Goal: Task Accomplishment & Management: Use online tool/utility

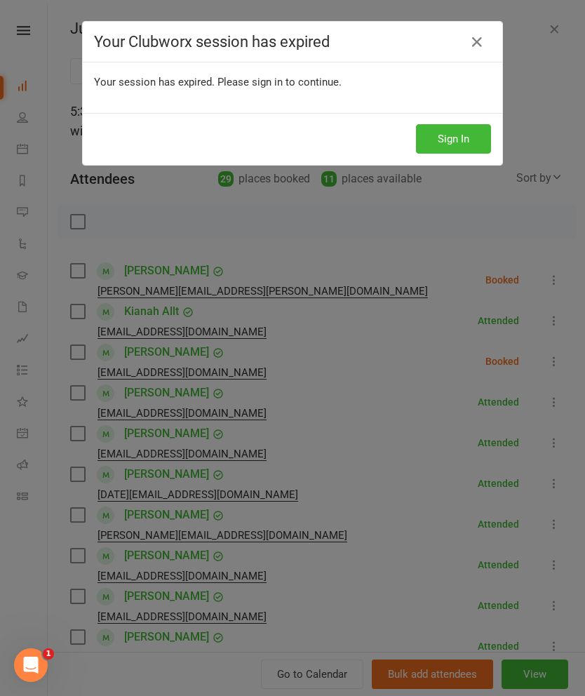
scroll to position [503, 0]
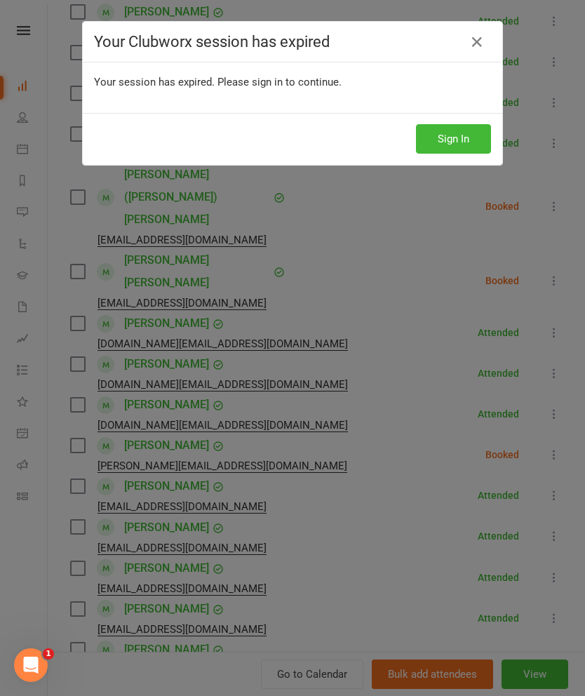
click at [481, 44] on icon at bounding box center [477, 42] width 17 height 17
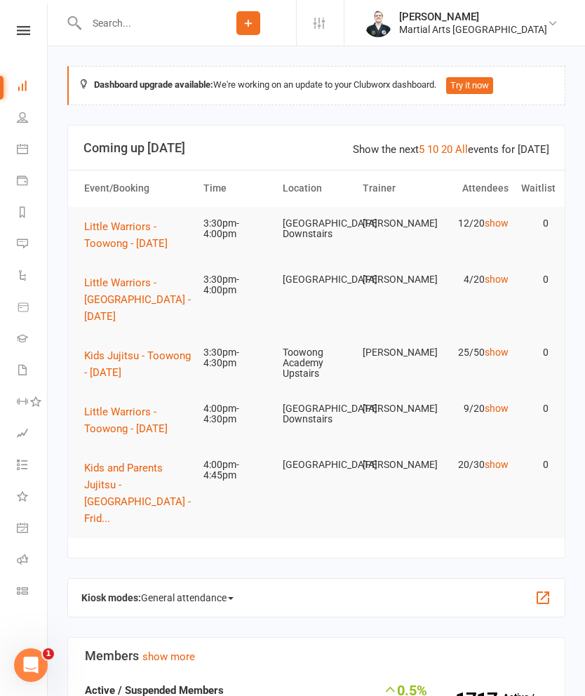
click at [113, 237] on span "Little Warriors - Toowong - [DATE]" at bounding box center [126, 234] width 84 height 29
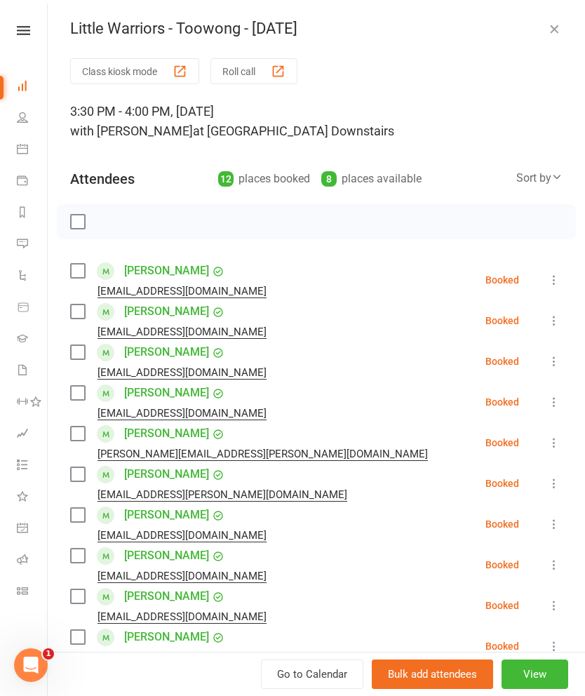
click at [250, 79] on button "Roll call" at bounding box center [254, 71] width 87 height 26
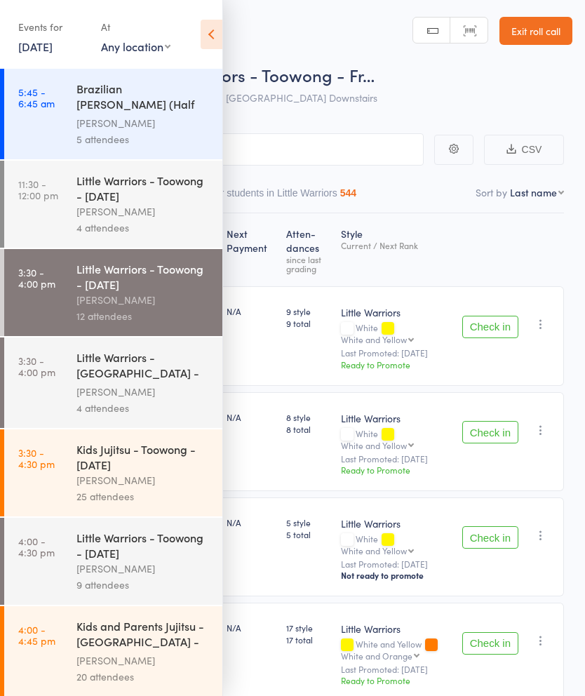
click at [220, 27] on icon at bounding box center [212, 34] width 22 height 29
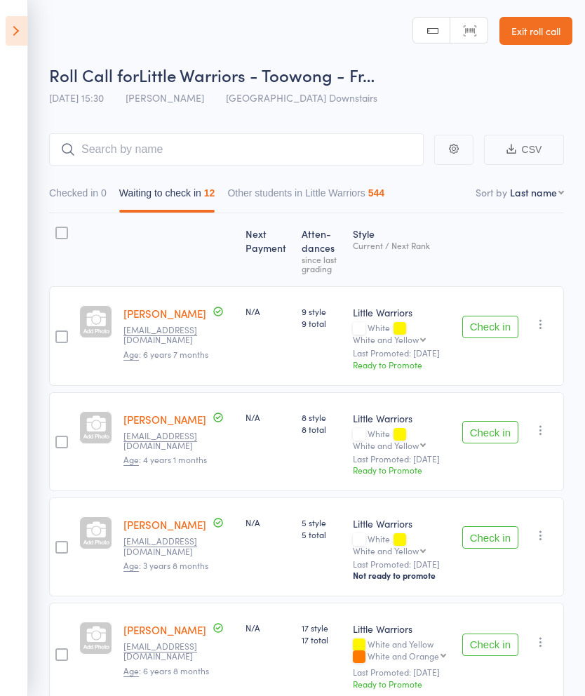
click at [535, 213] on nav "Checked in 0 Waiting to check in 12 Other students in Little Warriors 544" at bounding box center [307, 196] width 528 height 32
click at [543, 197] on select "First name Last name Birthday today? Behind on payments? Check in time Next pay…" at bounding box center [537, 192] width 54 height 14
select select "10"
click at [488, 338] on button "Check in" at bounding box center [491, 327] width 56 height 22
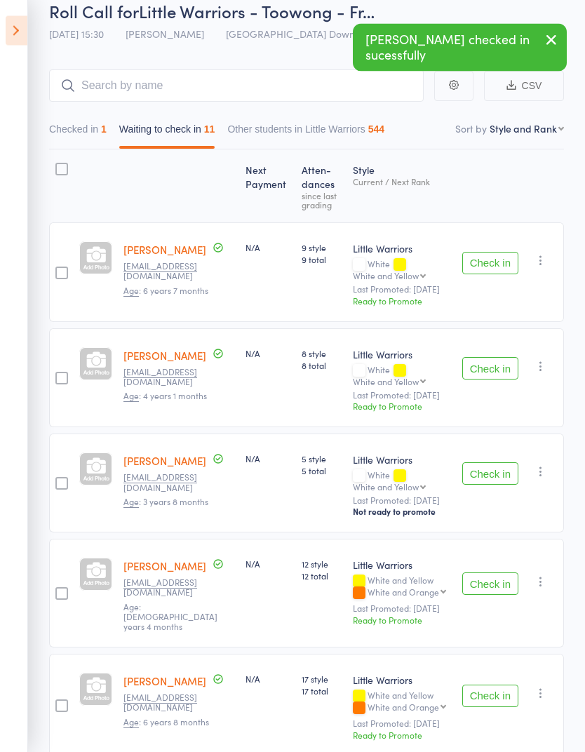
scroll to position [98, 0]
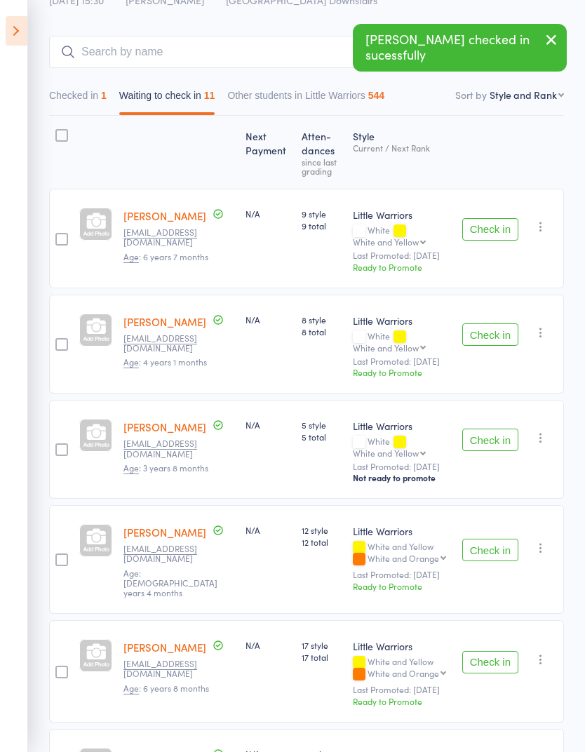
click at [486, 441] on button "Check in" at bounding box center [491, 440] width 56 height 22
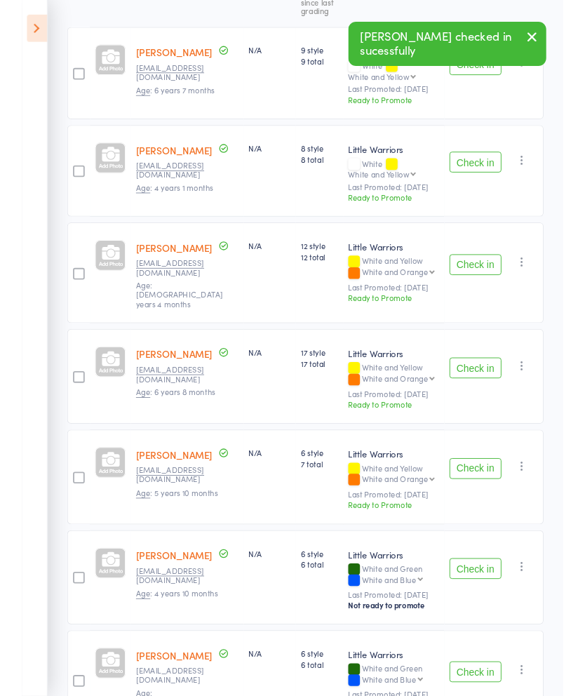
scroll to position [313, 0]
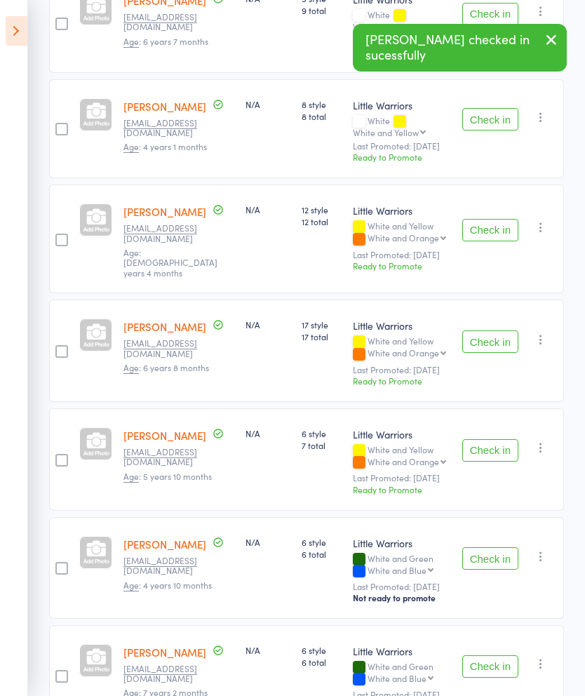
click at [489, 439] on button "Check in" at bounding box center [491, 450] width 56 height 22
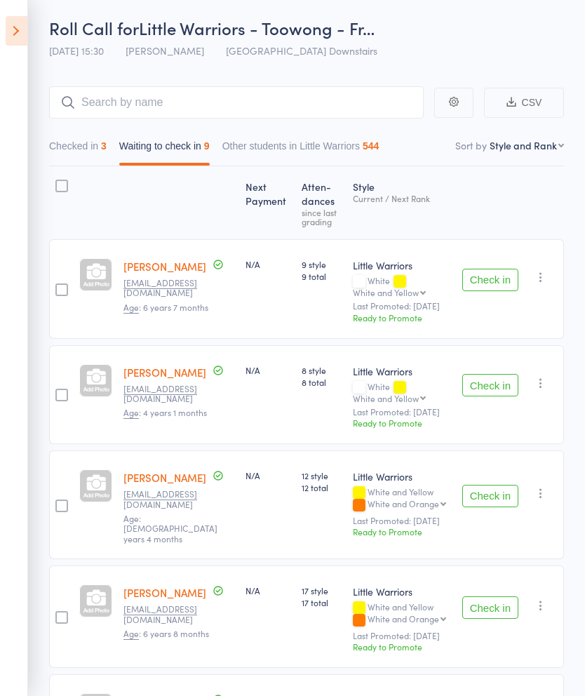
scroll to position [44, 0]
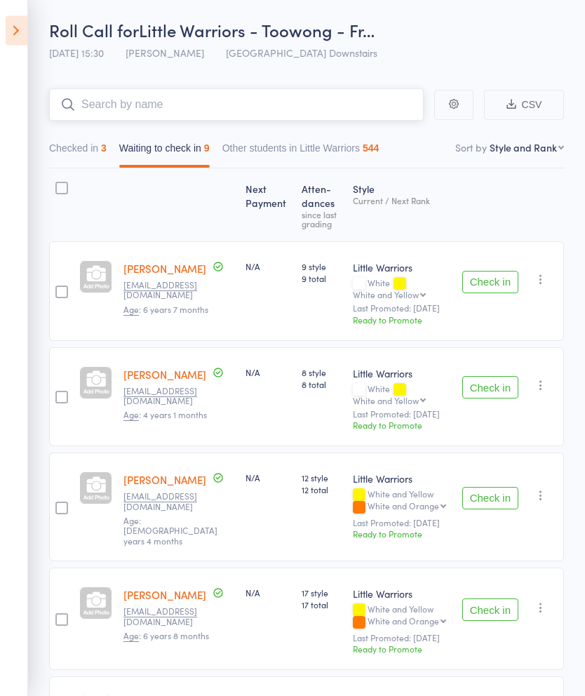
click at [187, 98] on input "search" at bounding box center [236, 105] width 375 height 32
click at [19, 22] on icon at bounding box center [17, 30] width 22 height 29
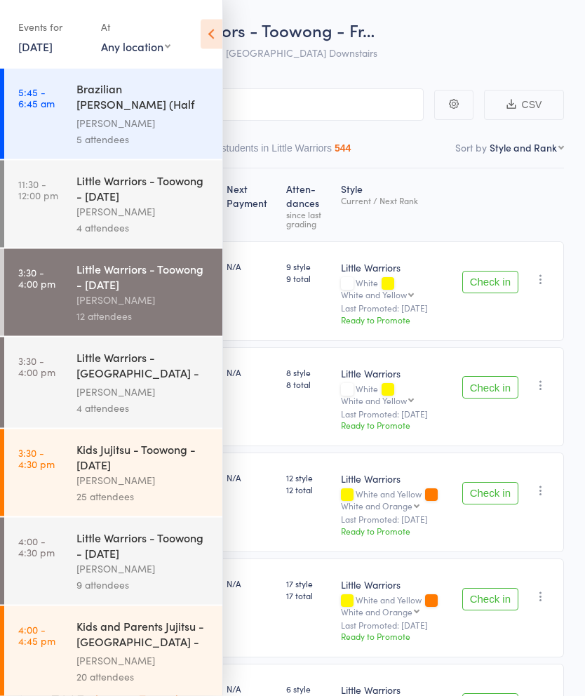
click at [34, 54] on link "15 Aug, 2025" at bounding box center [35, 46] width 34 height 15
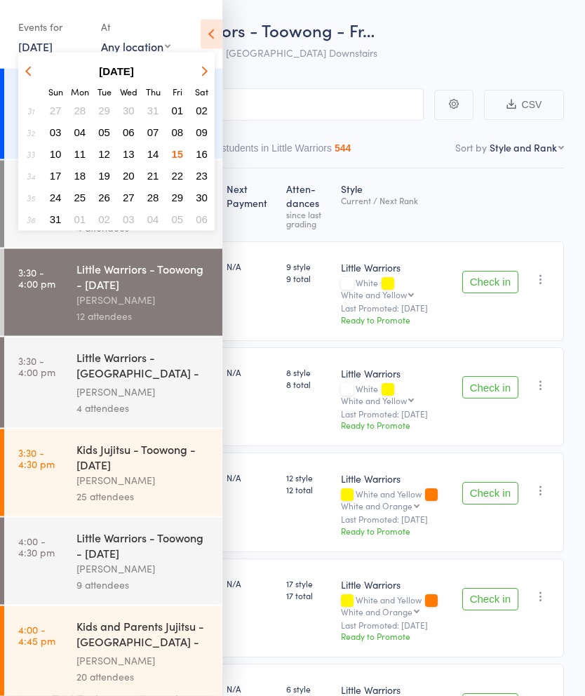
scroll to position [45, 0]
click at [179, 133] on span "08" at bounding box center [178, 132] width 12 height 12
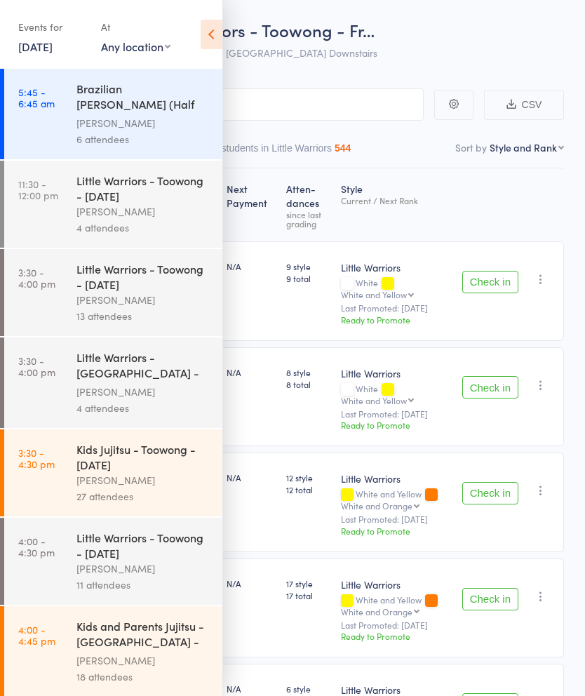
click at [104, 274] on div "Little Warriors - Toowong - [DATE]" at bounding box center [144, 276] width 134 height 31
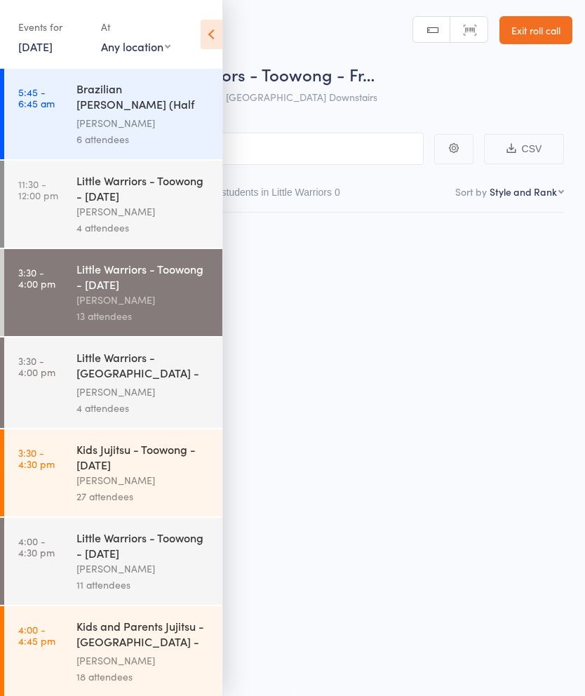
scroll to position [10, 0]
click at [205, 32] on icon at bounding box center [212, 34] width 22 height 29
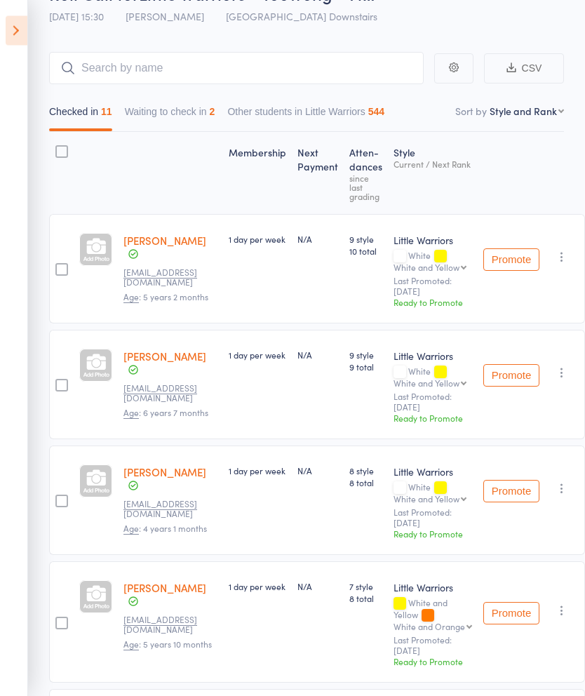
scroll to position [81, 0]
click at [18, 36] on icon at bounding box center [17, 30] width 22 height 29
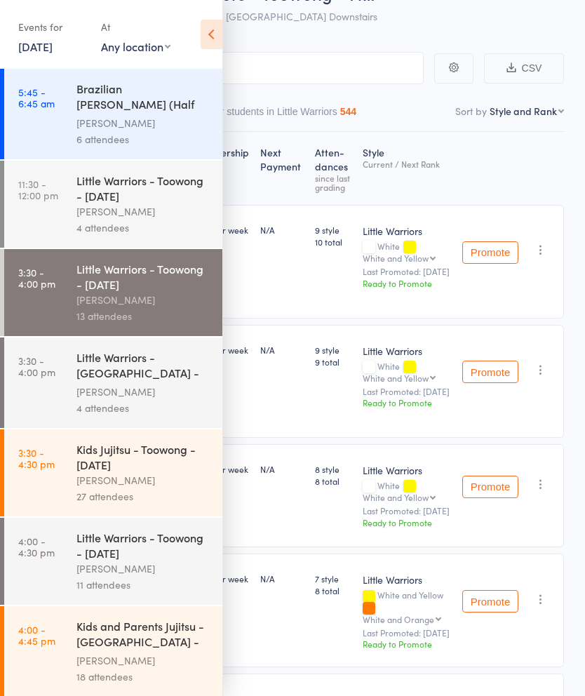
click at [53, 39] on link "8 Aug, 2025" at bounding box center [35, 46] width 34 height 15
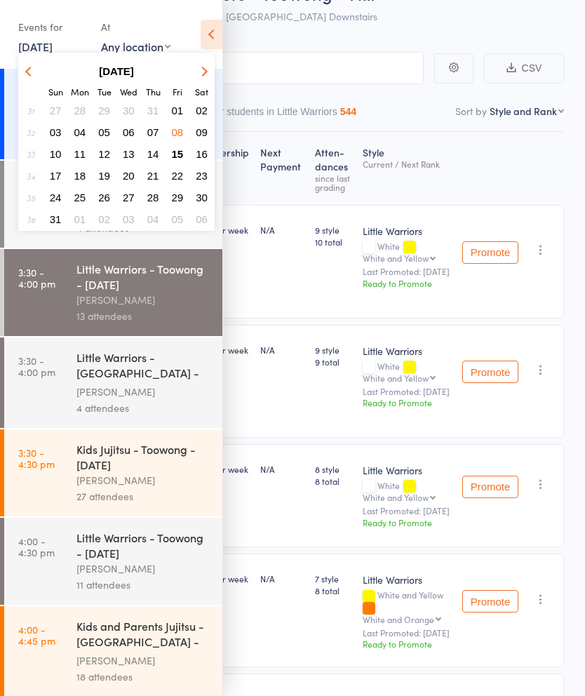
click at [175, 154] on span "15" at bounding box center [178, 154] width 12 height 12
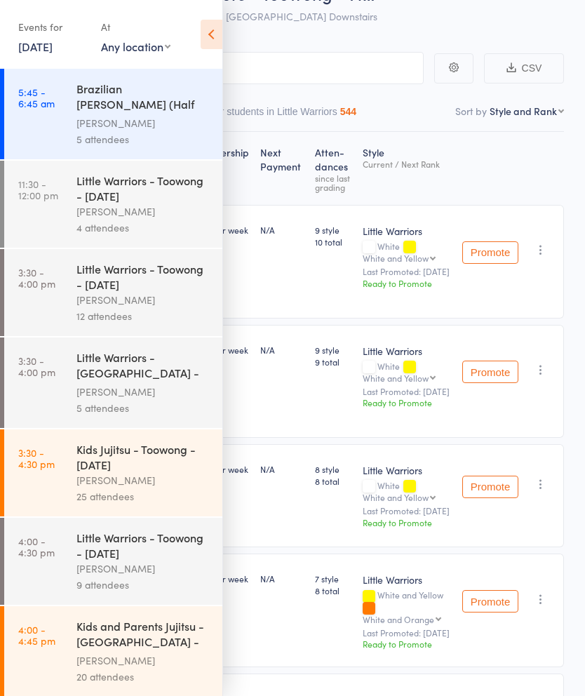
click at [159, 298] on div "[PERSON_NAME]" at bounding box center [144, 300] width 134 height 16
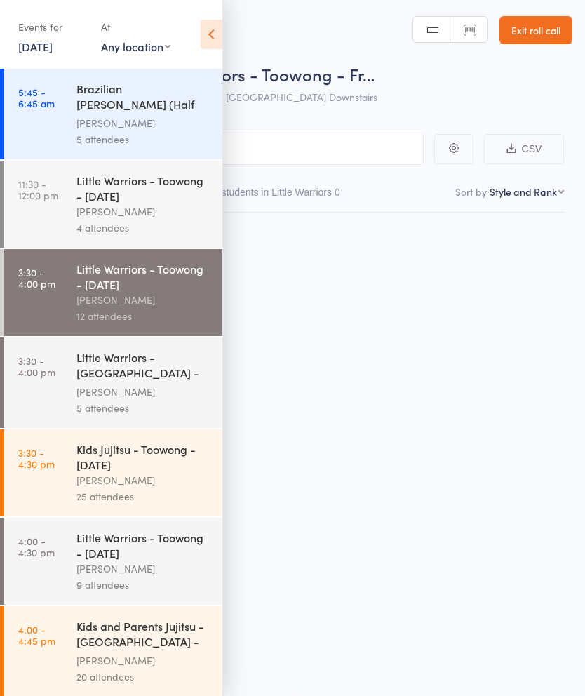
scroll to position [10, 0]
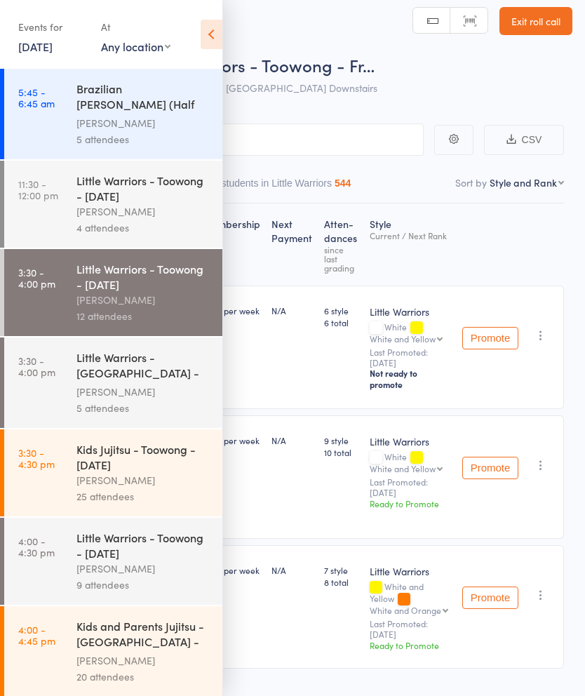
click at [214, 39] on icon at bounding box center [212, 34] width 22 height 29
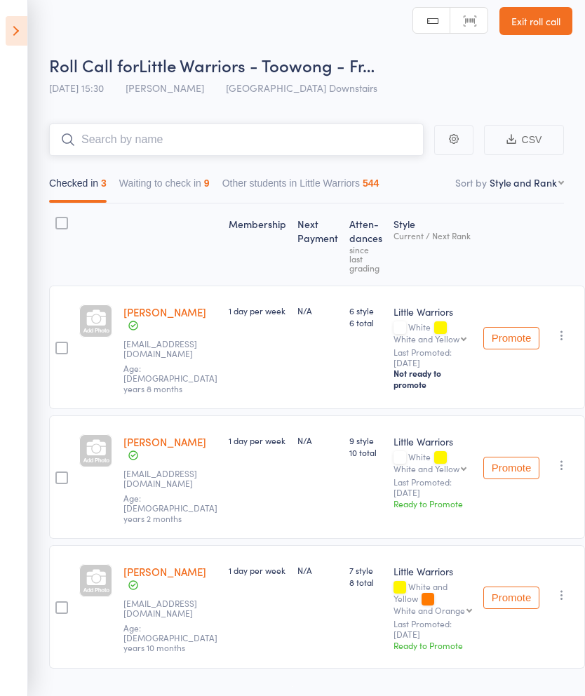
click at [276, 139] on input "search" at bounding box center [236, 140] width 375 height 32
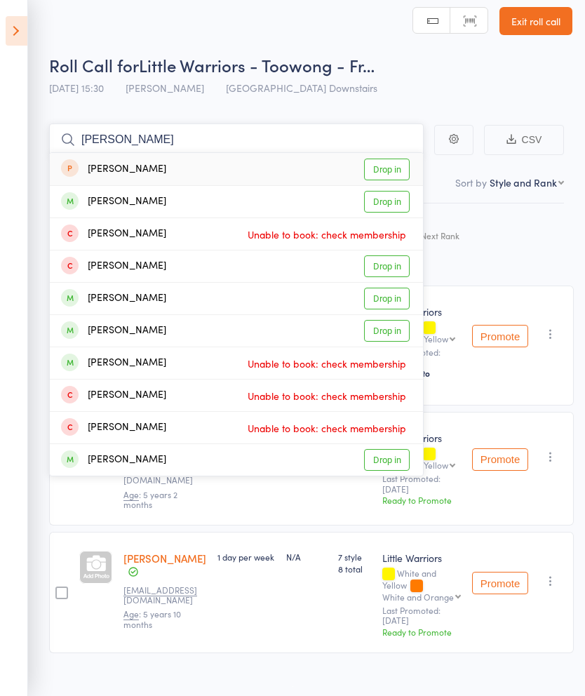
type input "Leo sm"
click at [398, 169] on link "Drop in" at bounding box center [387, 170] width 46 height 22
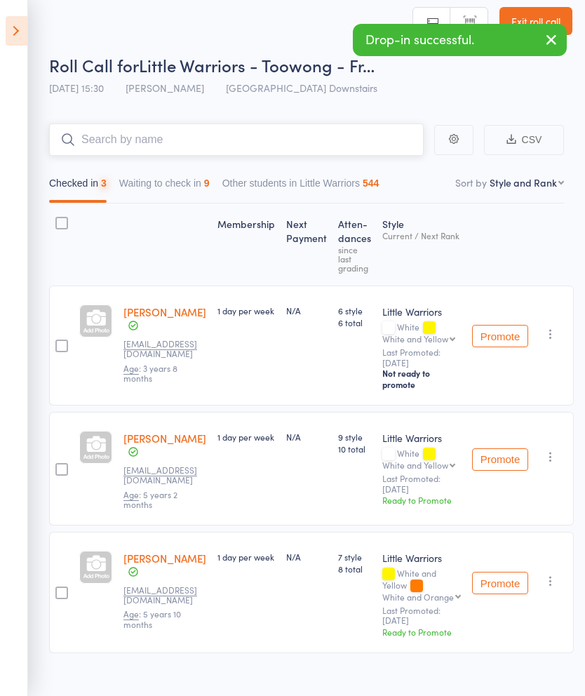
click at [194, 181] on button "Waiting to check in 9" at bounding box center [164, 187] width 91 height 32
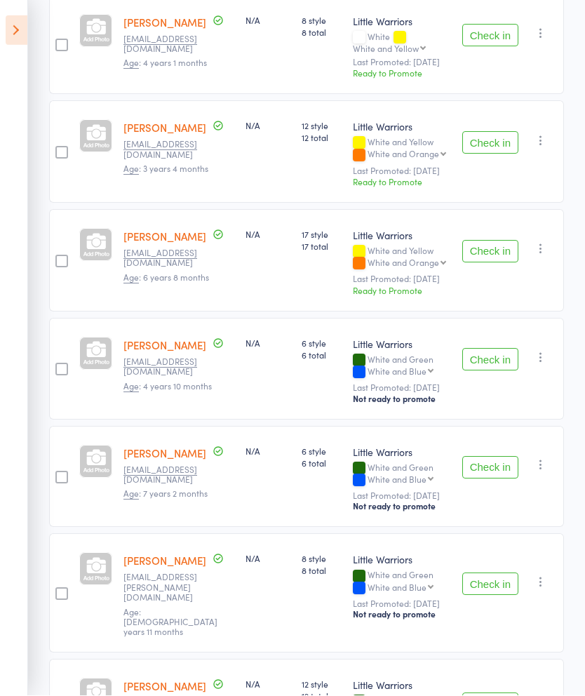
scroll to position [453, 0]
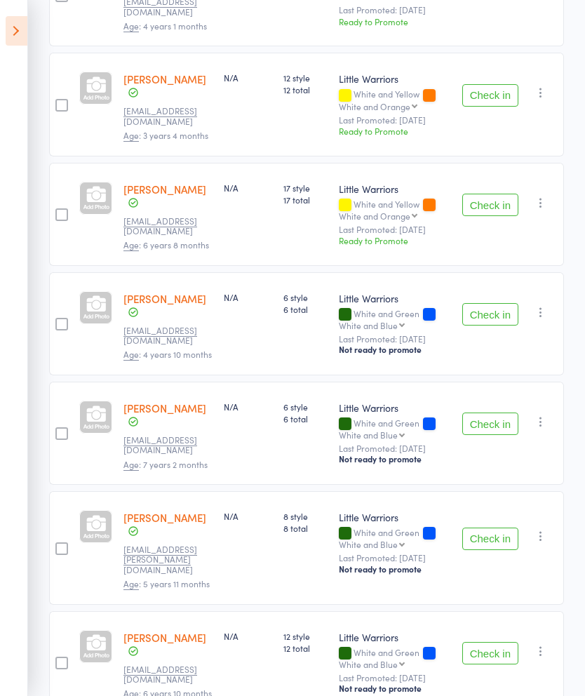
click at [494, 528] on button "Check in" at bounding box center [491, 539] width 56 height 22
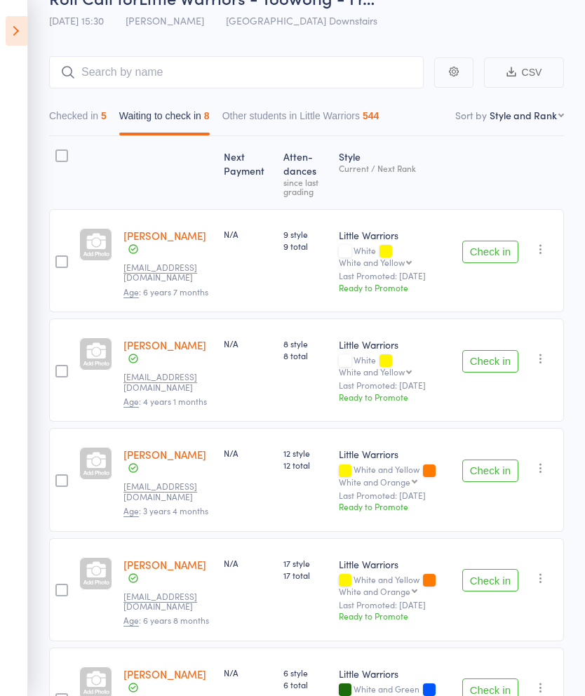
scroll to position [65, 0]
